Goal: Navigation & Orientation: Find specific page/section

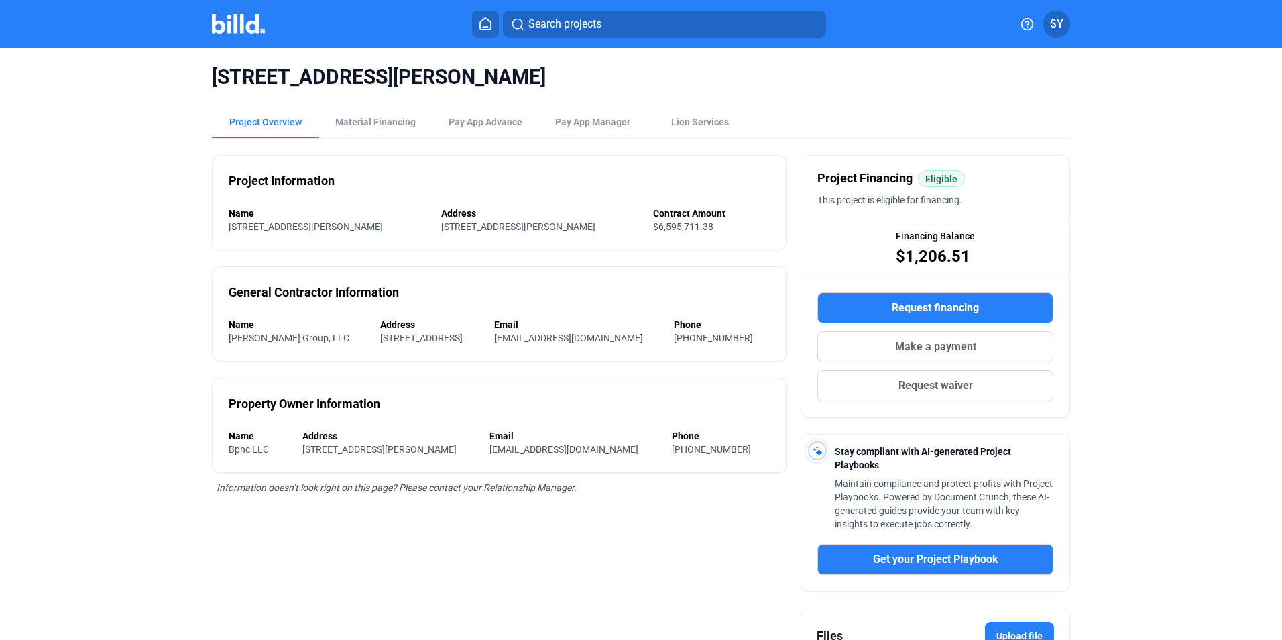
click at [493, 23] on home-icon at bounding box center [485, 23] width 16 height 13
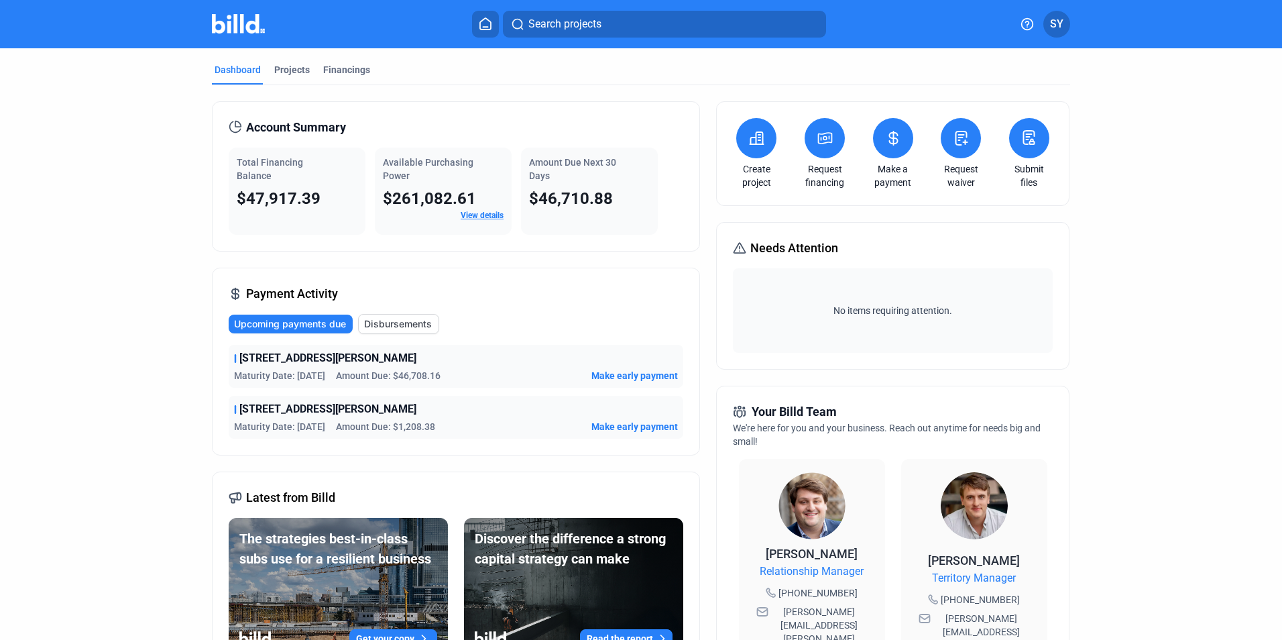
click at [1063, 25] on button "SY" at bounding box center [1056, 24] width 27 height 27
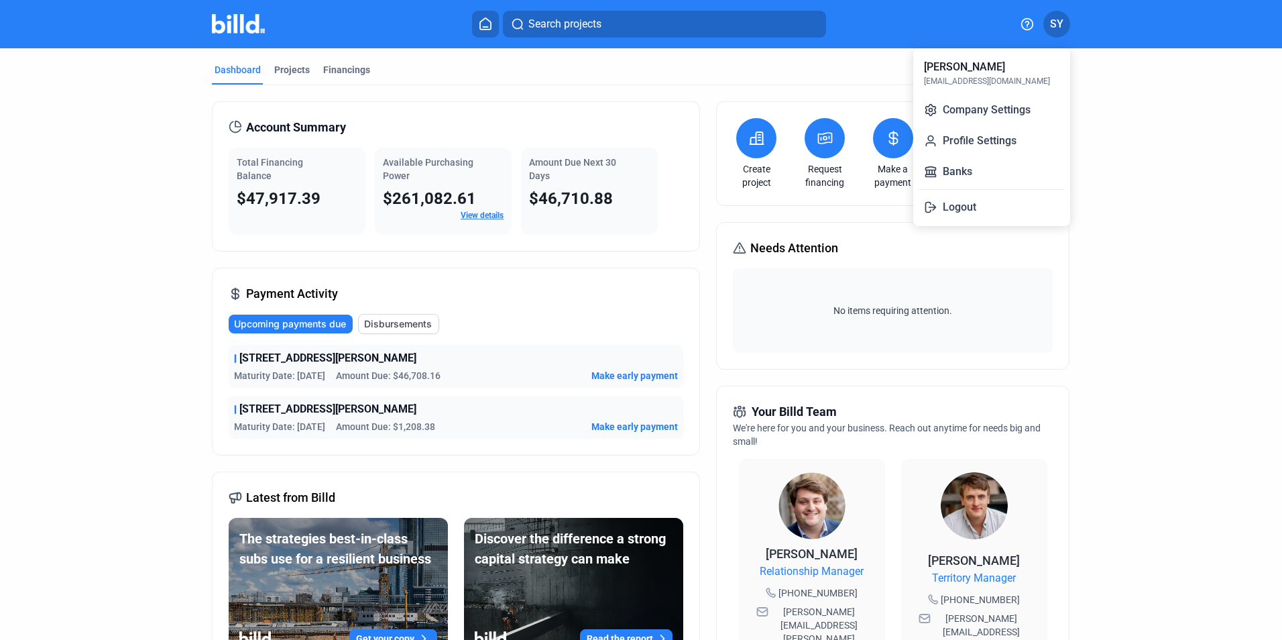
drag, startPoint x: 958, startPoint y: 202, endPoint x: 952, endPoint y: 198, distance: 7.3
click at [957, 202] on button "Logout" at bounding box center [991, 207] width 146 height 27
